Goal: Information Seeking & Learning: Learn about a topic

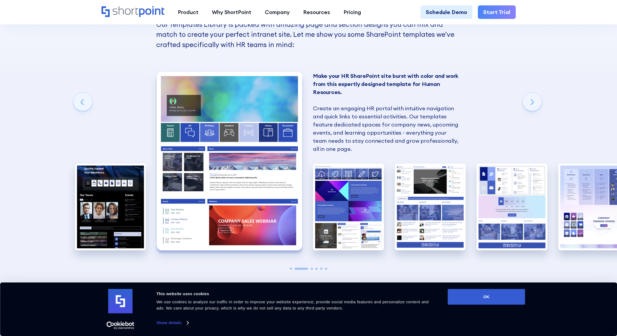
scroll to position [519, 0]
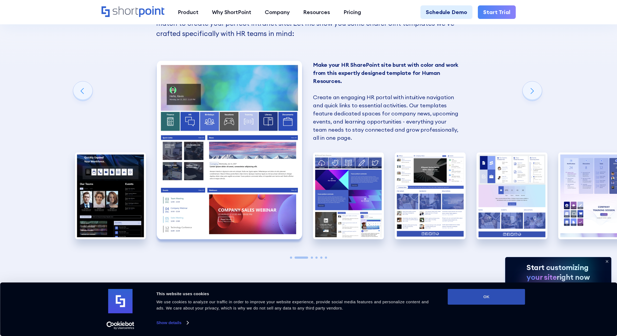
click at [508, 299] on button "OK" at bounding box center [485, 297] width 77 height 16
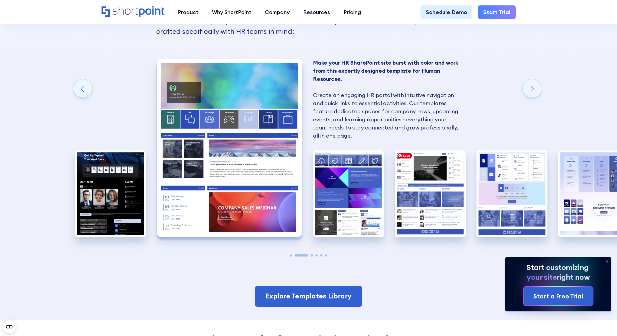
scroll to position [529, 0]
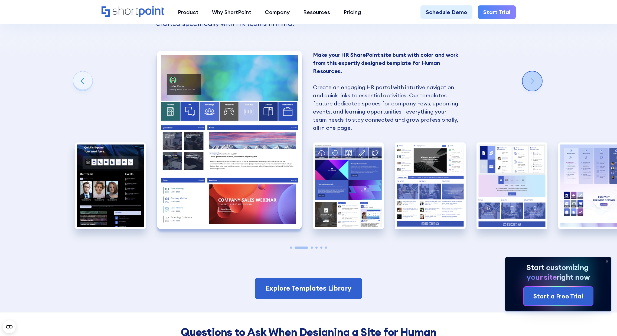
click at [530, 83] on div "Next slide" at bounding box center [531, 80] width 19 height 19
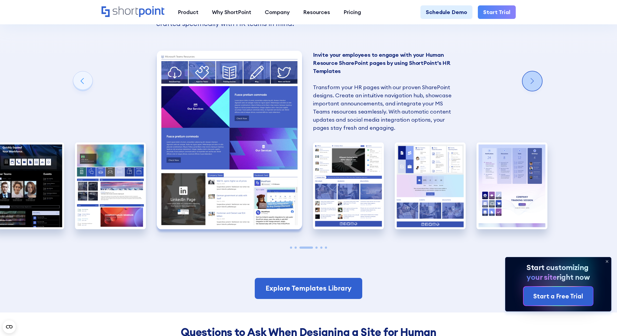
click at [538, 84] on div "Next slide" at bounding box center [531, 80] width 19 height 19
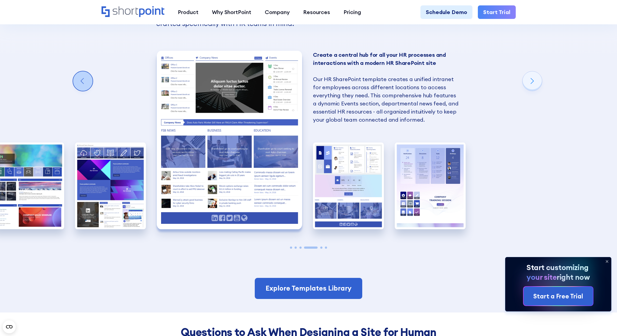
click at [77, 78] on div "Previous slide" at bounding box center [82, 80] width 19 height 19
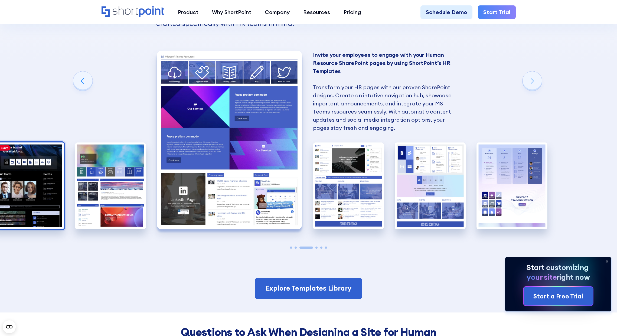
click at [42, 149] on img "1 / 6" at bounding box center [28, 186] width 71 height 87
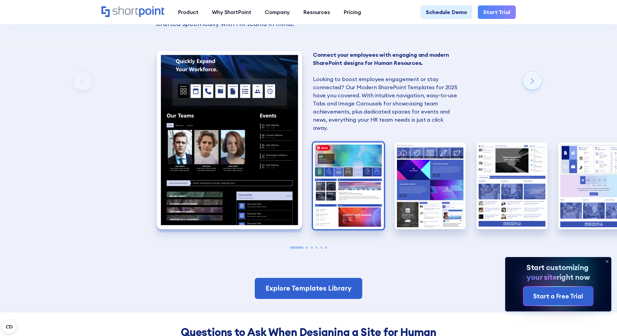
click at [360, 165] on img "2 / 6" at bounding box center [348, 186] width 71 height 87
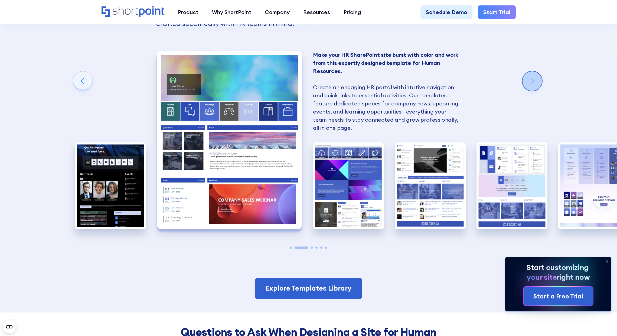
click at [526, 79] on div "Next slide" at bounding box center [531, 80] width 19 height 19
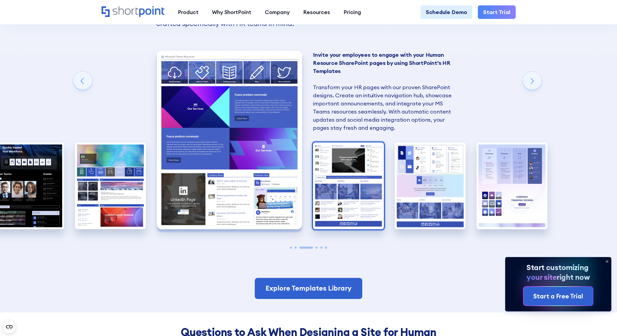
click at [366, 183] on img "4 / 6" at bounding box center [348, 186] width 71 height 87
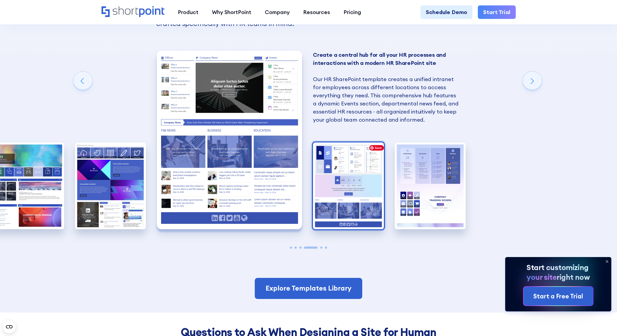
click at [365, 183] on img "5 / 6" at bounding box center [348, 186] width 71 height 87
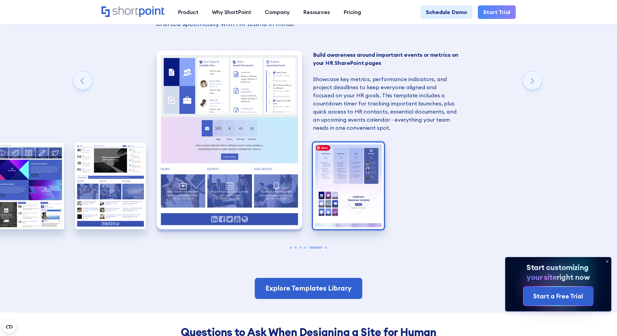
click at [338, 180] on img "6 / 6" at bounding box center [348, 186] width 71 height 87
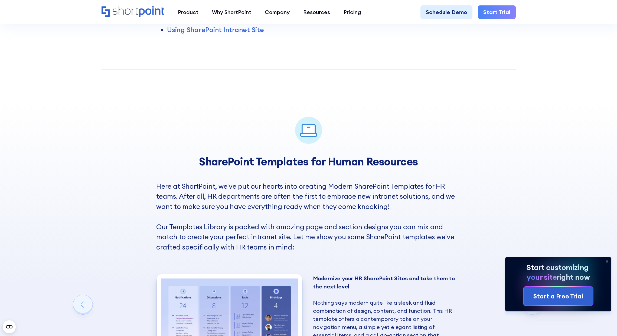
scroll to position [119, 0]
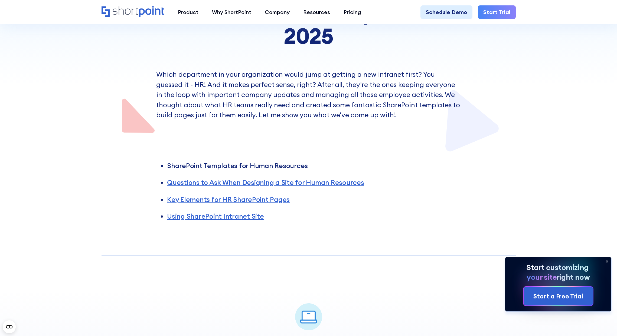
click at [281, 169] on link "SharePoint Templates for Human Resources" at bounding box center [237, 166] width 141 height 9
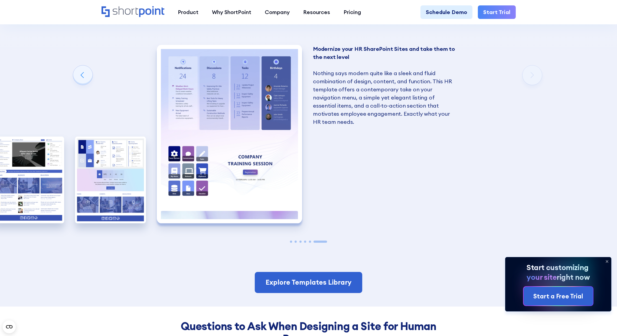
scroll to position [535, 0]
click at [73, 72] on div "Previous slide" at bounding box center [82, 74] width 19 height 19
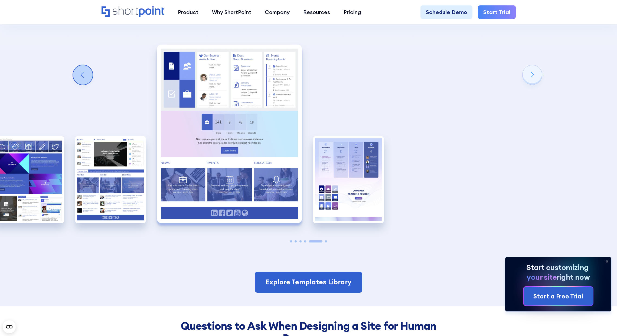
click at [73, 72] on div "Previous slide" at bounding box center [82, 74] width 19 height 19
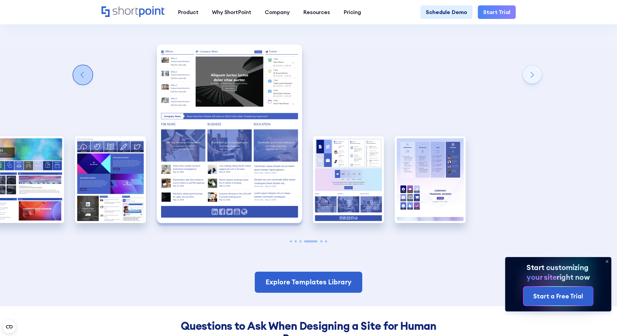
click at [73, 72] on div "Previous slide" at bounding box center [82, 74] width 19 height 19
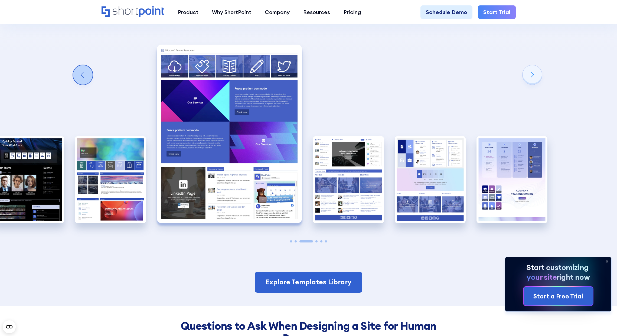
click at [73, 72] on div "Previous slide" at bounding box center [82, 74] width 19 height 19
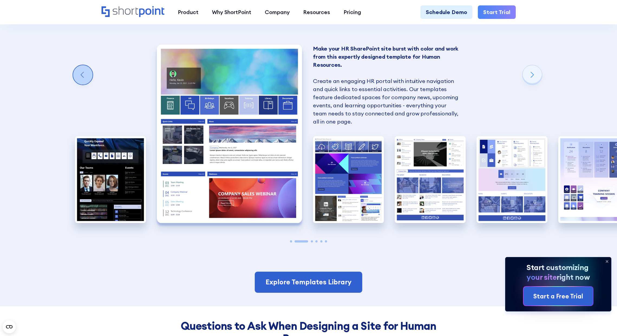
click at [73, 72] on div "Previous slide" at bounding box center [82, 74] width 19 height 19
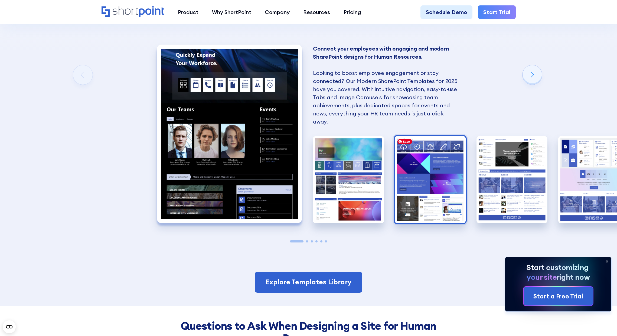
click at [405, 164] on img "3 / 6" at bounding box center [429, 179] width 71 height 87
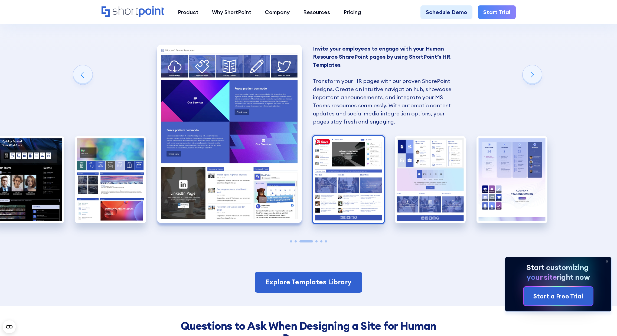
click at [368, 184] on img "4 / 6" at bounding box center [348, 179] width 71 height 87
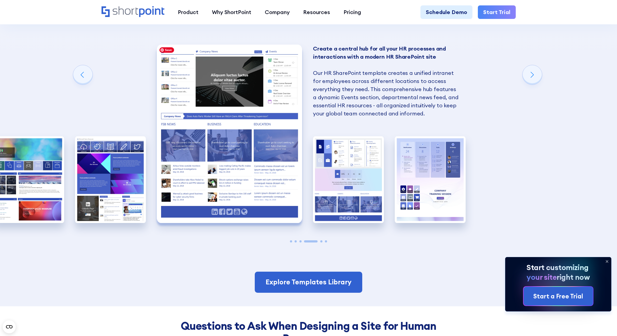
click at [177, 57] on img "4 / 6" at bounding box center [230, 134] width 146 height 179
click at [213, 86] on img "4 / 6" at bounding box center [230, 134] width 146 height 179
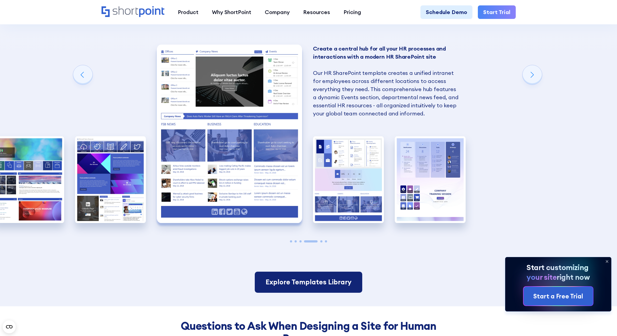
click at [351, 280] on link "Explore Templates Library" at bounding box center [308, 282] width 107 height 21
